Goal: Information Seeking & Learning: Learn about a topic

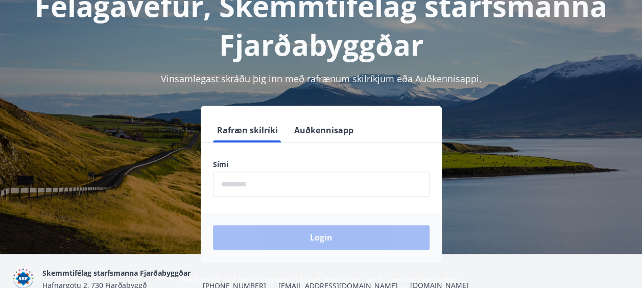
scroll to position [81, 0]
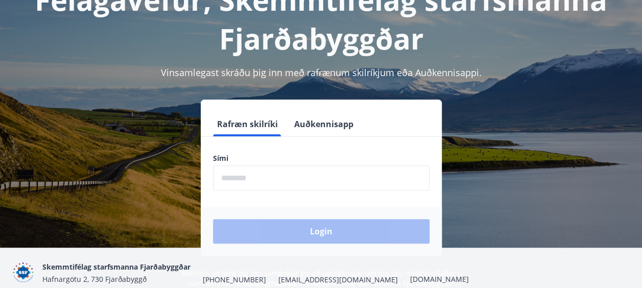
click at [273, 180] on input "phone" at bounding box center [321, 178] width 217 height 25
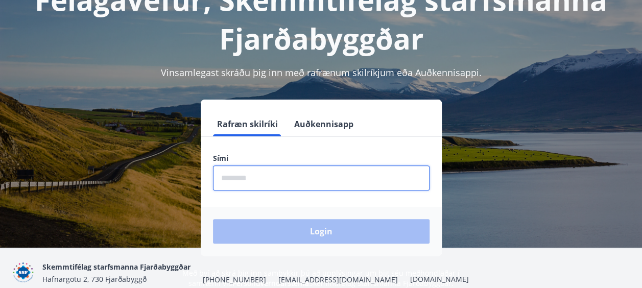
type input "********"
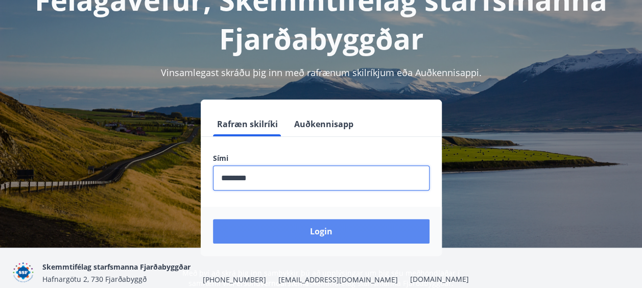
click at [283, 230] on button "Login" at bounding box center [321, 231] width 217 height 25
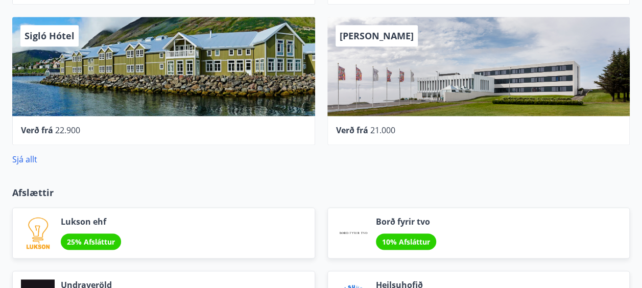
scroll to position [594, 0]
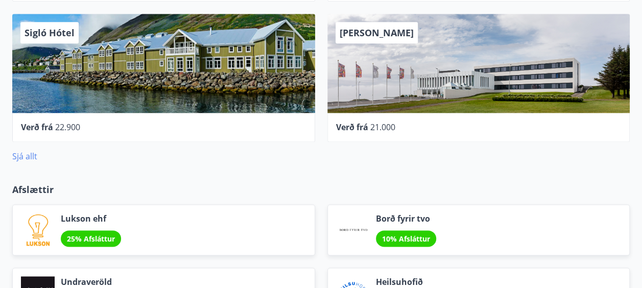
click at [22, 156] on link "Sjá allt" at bounding box center [24, 156] width 25 height 11
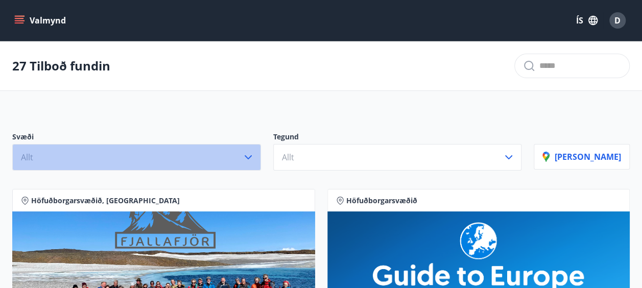
click at [252, 158] on icon "button" at bounding box center [248, 157] width 7 height 4
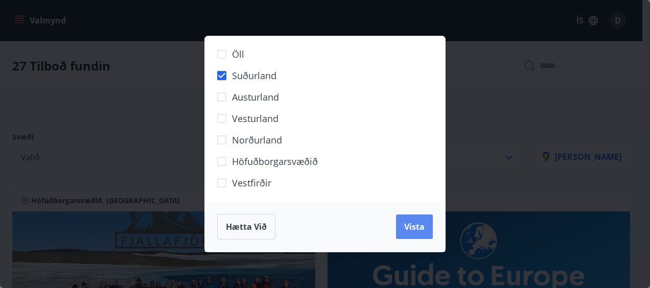
click at [420, 228] on span "Vista" at bounding box center [414, 226] width 20 height 11
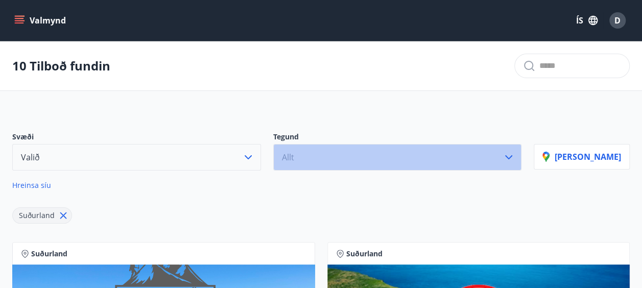
click at [515, 159] on icon "button" at bounding box center [509, 157] width 12 height 12
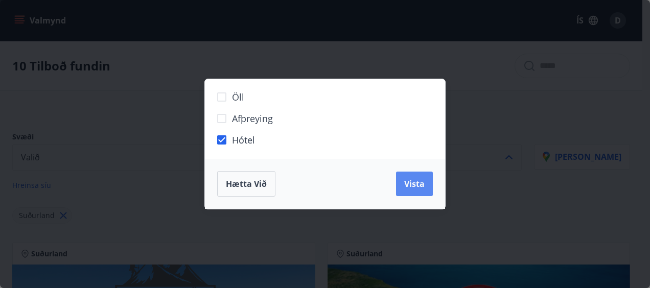
click at [422, 189] on span "Vista" at bounding box center [414, 183] width 20 height 11
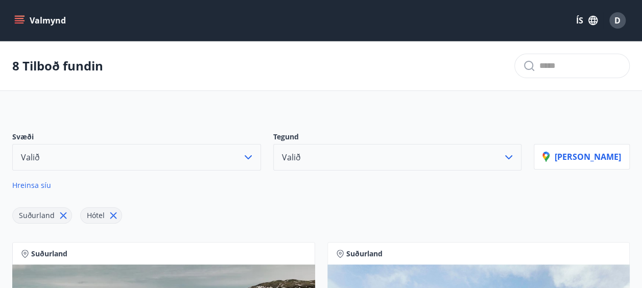
click at [63, 214] on icon at bounding box center [63, 215] width 7 height 7
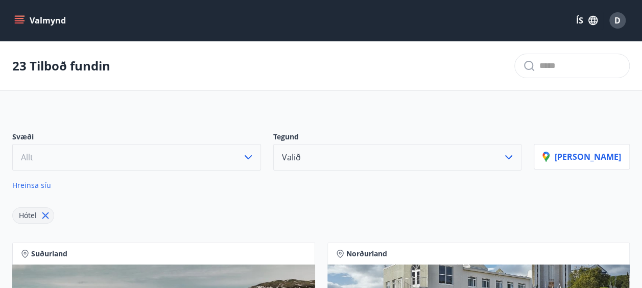
click at [515, 157] on icon "button" at bounding box center [509, 157] width 12 height 12
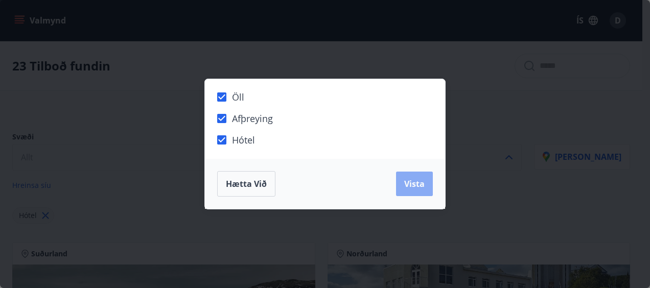
click at [413, 183] on span "Vista" at bounding box center [414, 183] width 20 height 11
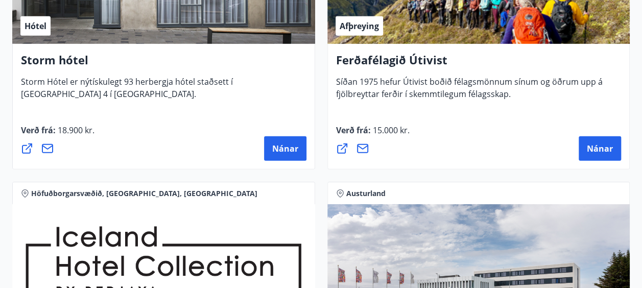
scroll to position [1506, 0]
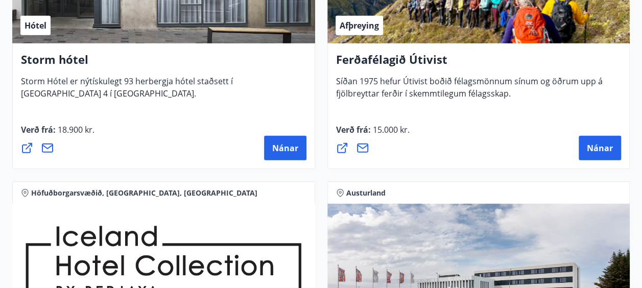
click at [413, 183] on div "Austurland" at bounding box center [478, 192] width 303 height 22
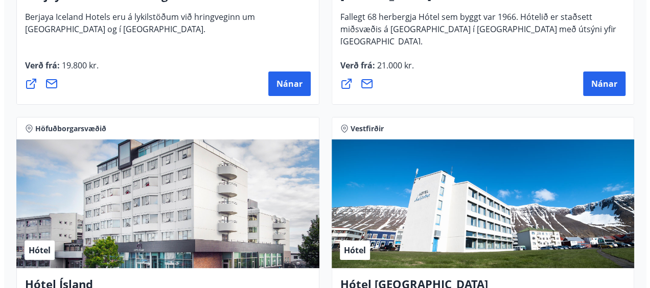
scroll to position [1858, 0]
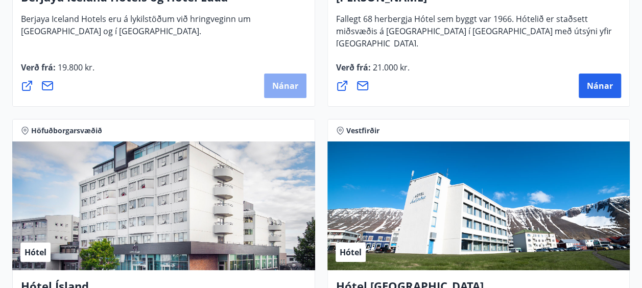
click at [285, 85] on span "Nánar" at bounding box center [285, 85] width 26 height 11
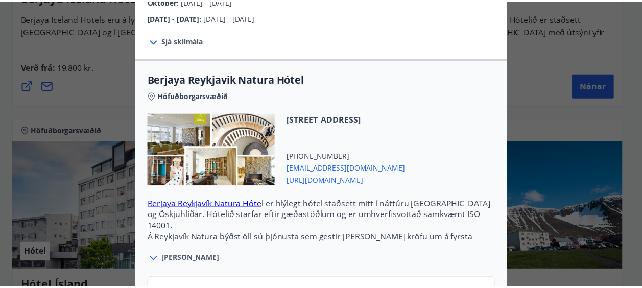
scroll to position [0, 0]
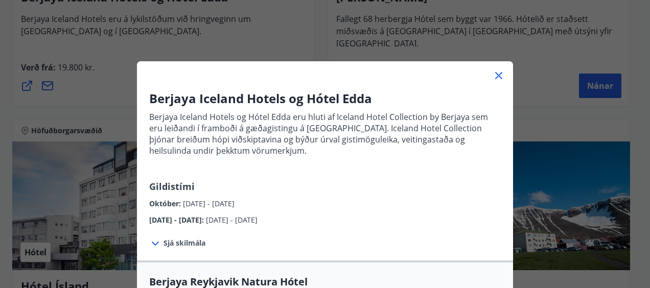
click at [497, 76] on icon at bounding box center [498, 75] width 12 height 12
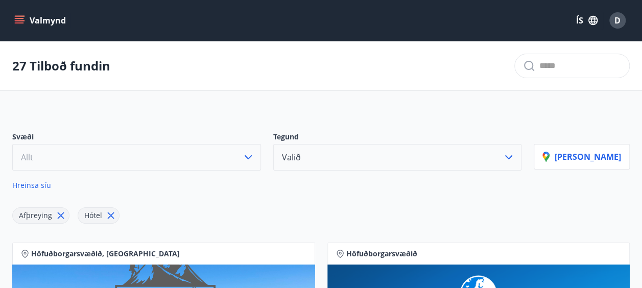
click at [111, 218] on icon at bounding box center [111, 215] width 7 height 7
click at [53, 216] on span "Afþreying" at bounding box center [35, 215] width 45 height 11
click at [61, 215] on icon at bounding box center [60, 215] width 11 height 11
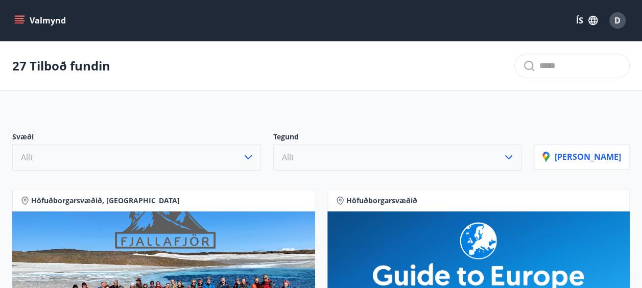
click at [12, 18] on button "Valmynd" at bounding box center [41, 20] width 58 height 18
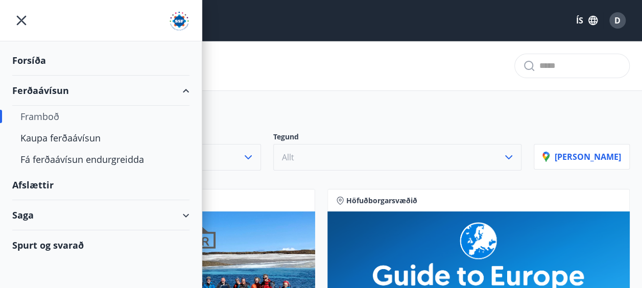
click at [12, 18] on div at bounding box center [101, 20] width 202 height 41
click at [36, 181] on div "Afslættir" at bounding box center [100, 185] width 177 height 30
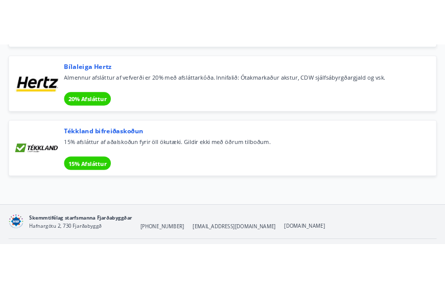
scroll to position [7557, 0]
